Goal: Task Accomplishment & Management: Use online tool/utility

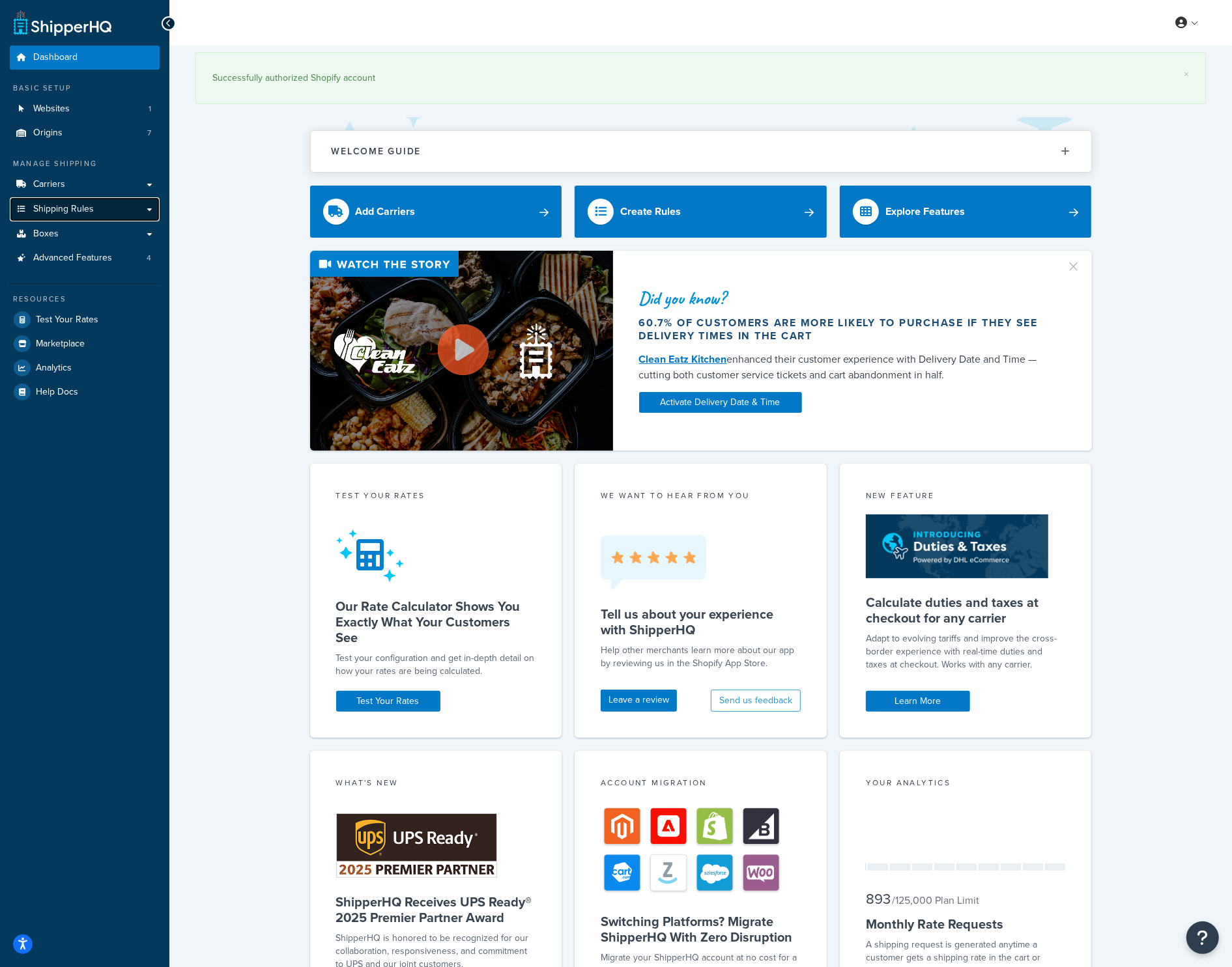
click at [90, 214] on span "Shipping Rules" at bounding box center [63, 210] width 61 height 11
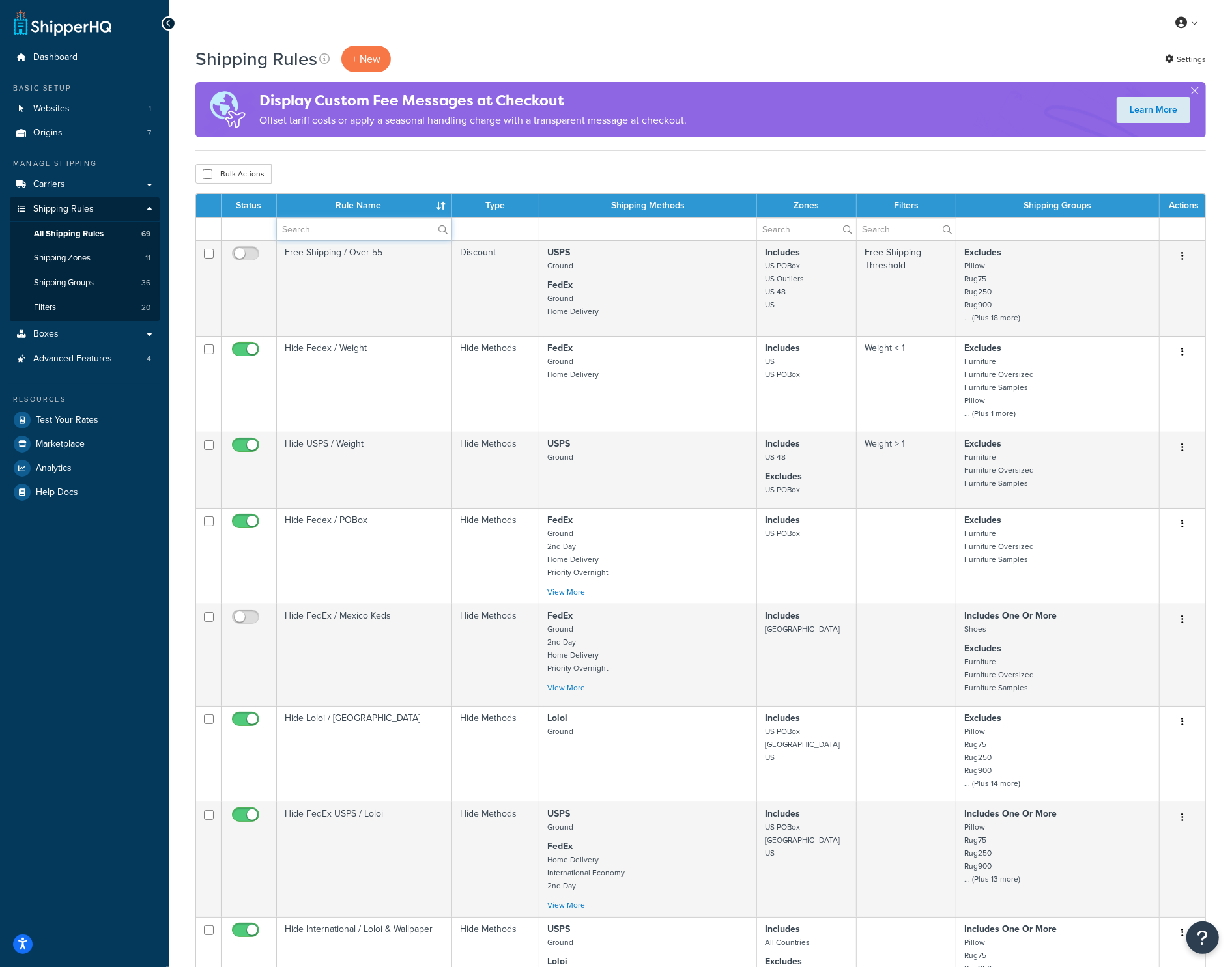
click at [303, 233] on input "text" at bounding box center [364, 228] width 174 height 22
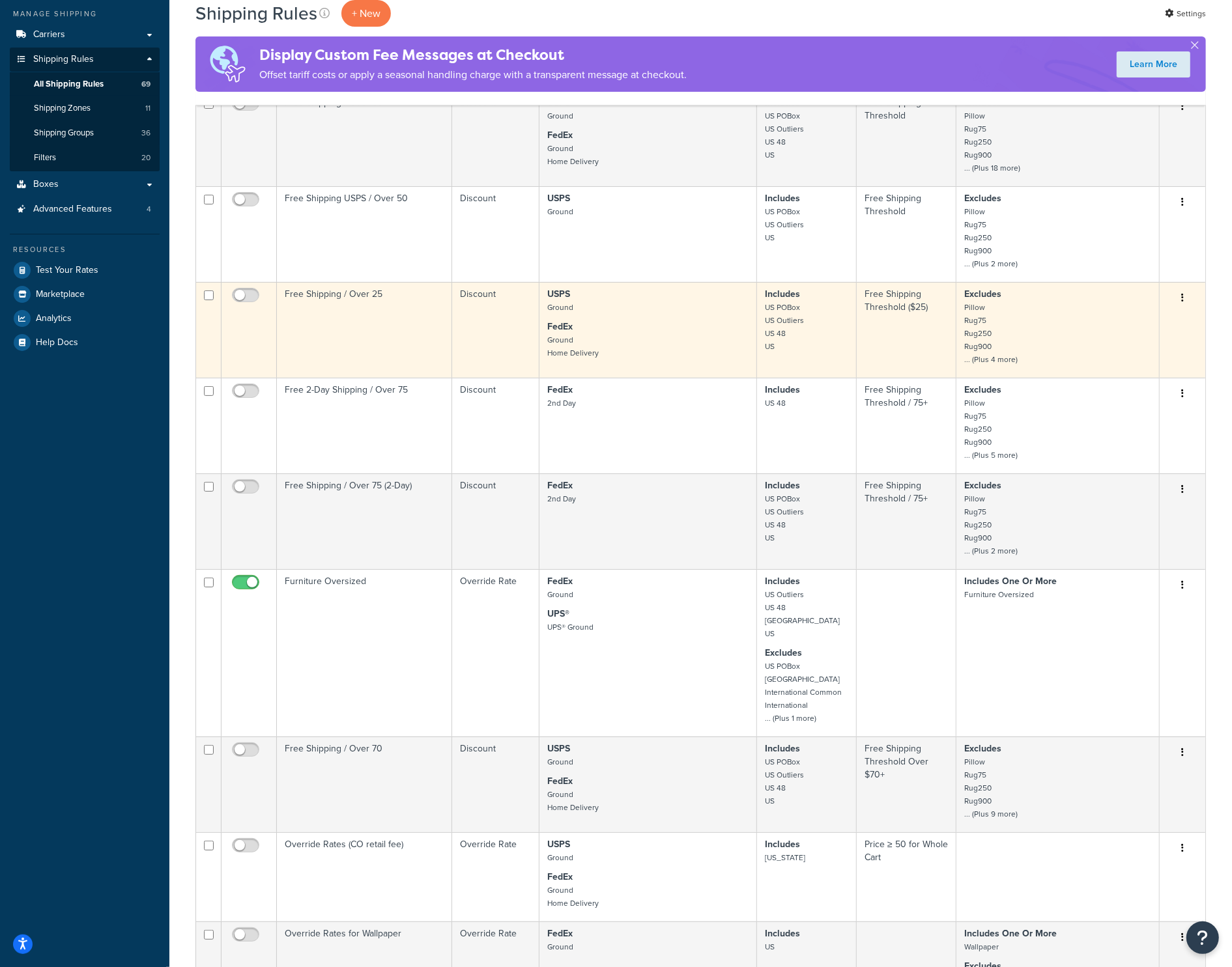
scroll to position [329, 0]
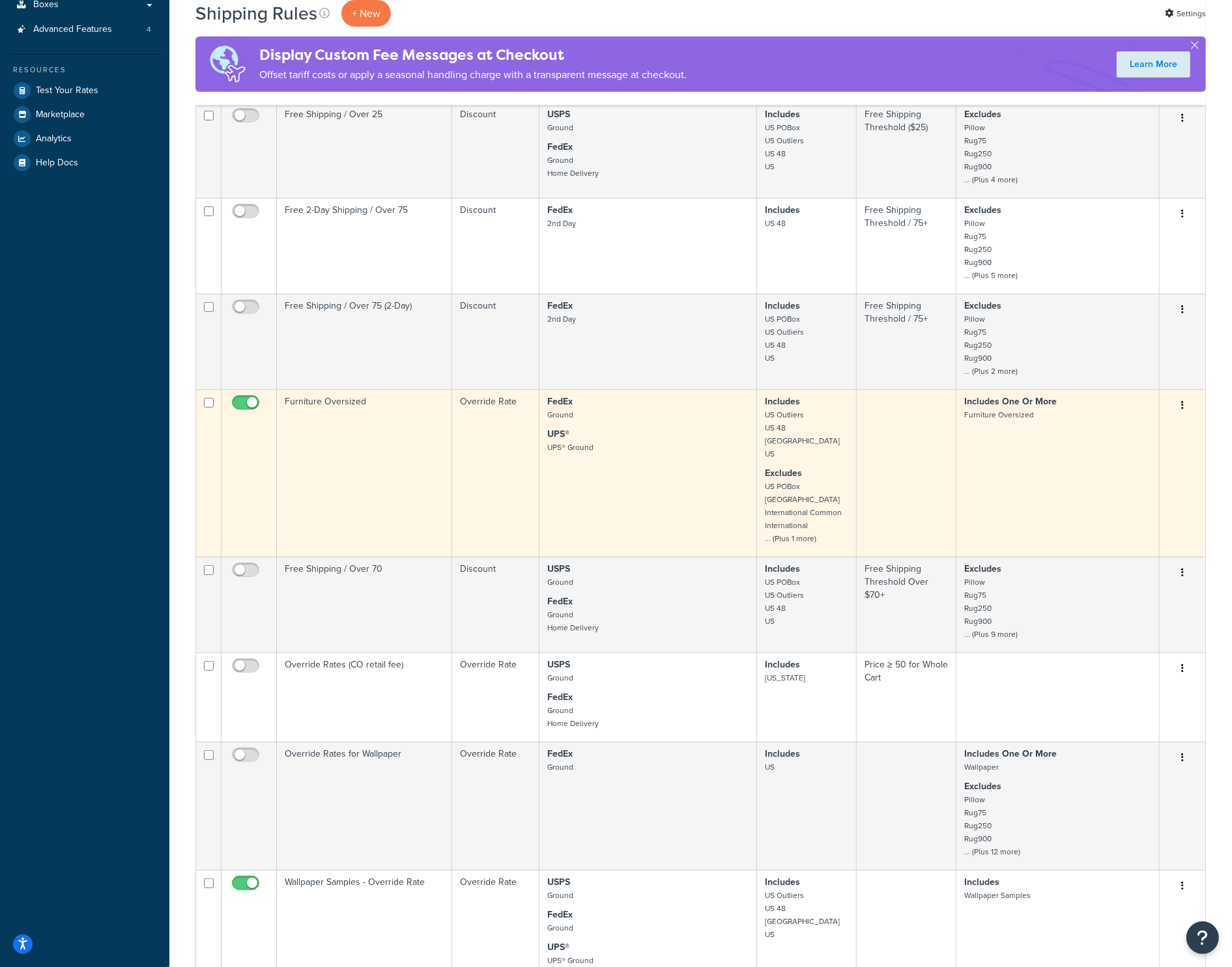
type input "over"
click at [360, 473] on td "Furniture Oversized" at bounding box center [364, 473] width 175 height 167
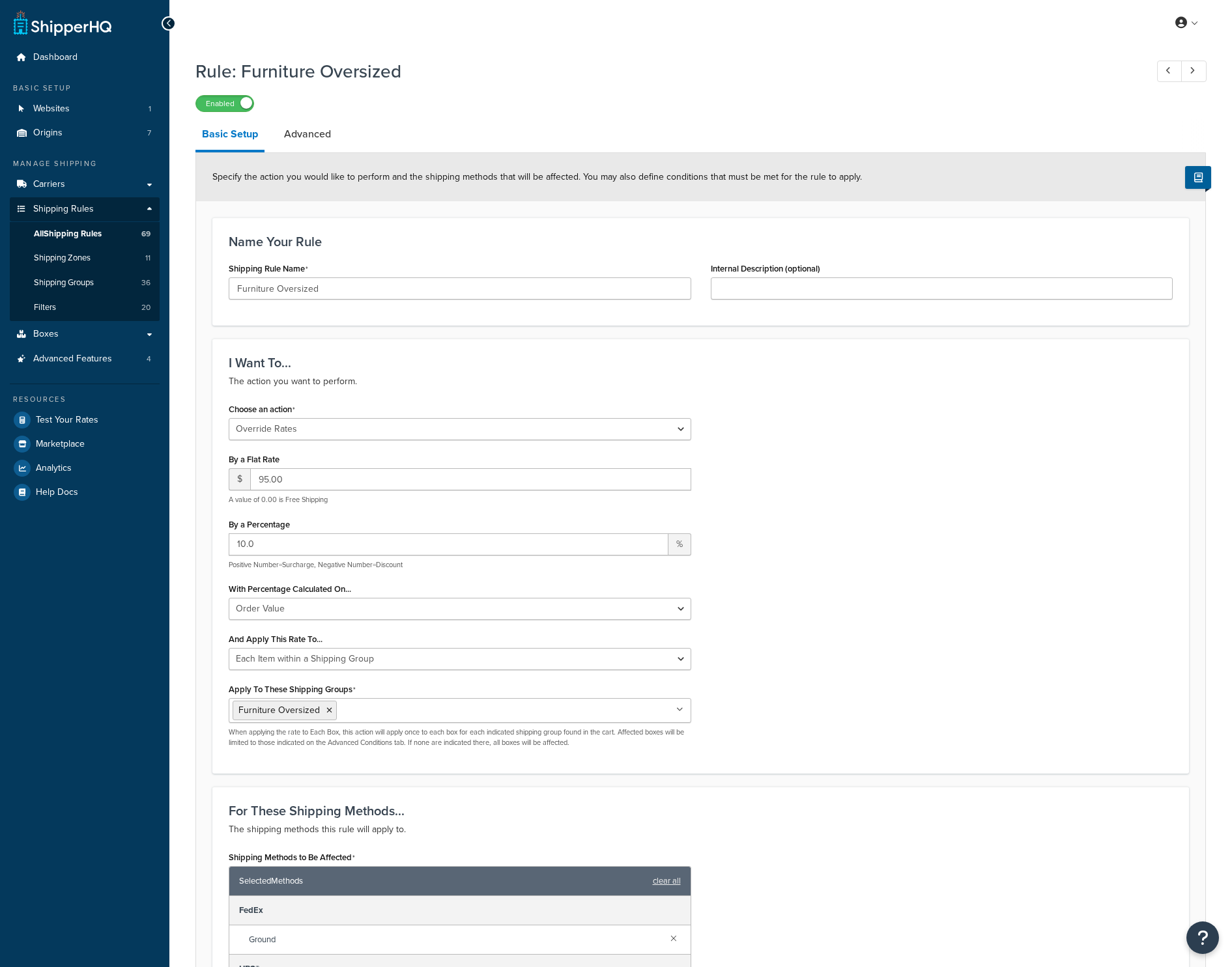
select select "OVERRIDE"
select select "ITEM"
